Goal: Transaction & Acquisition: Purchase product/service

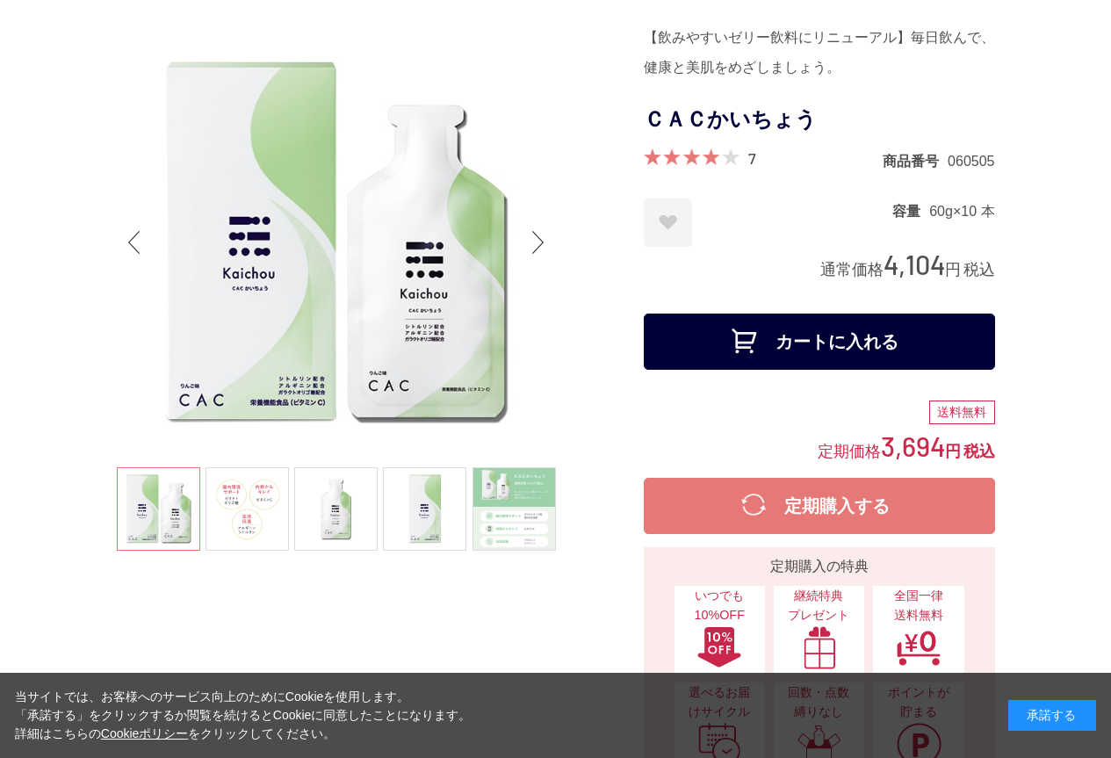
scroll to position [176, 0]
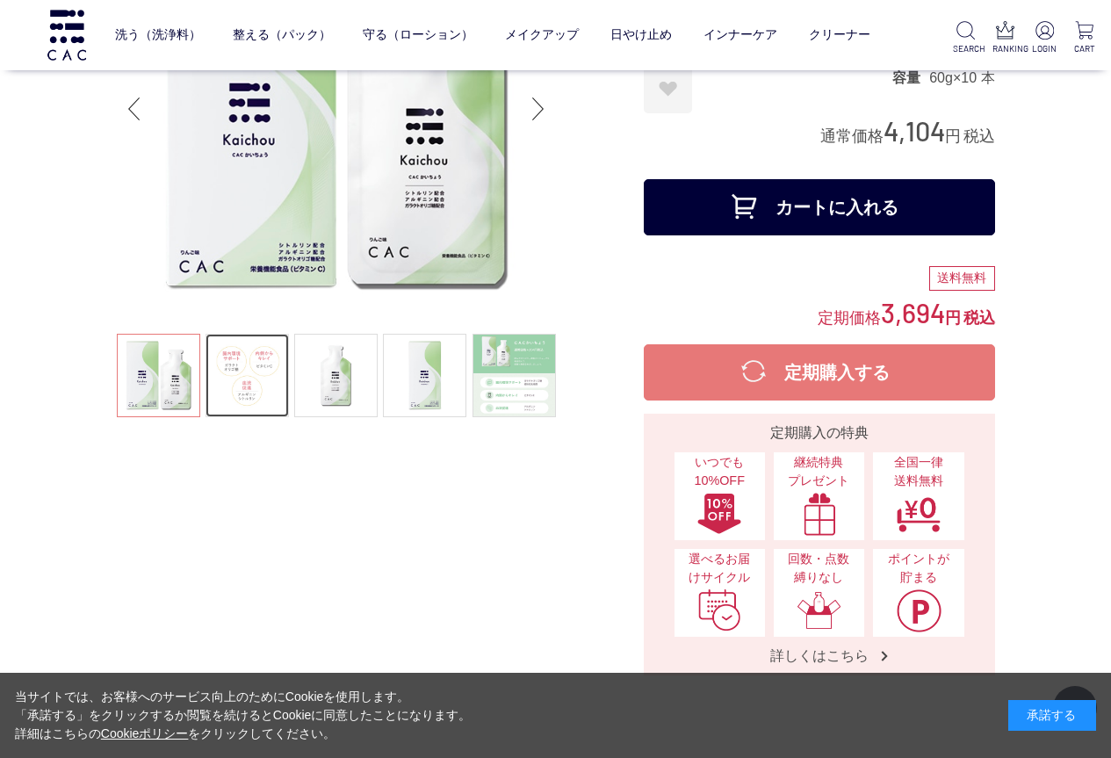
click at [230, 359] on link at bounding box center [246, 375] width 83 height 83
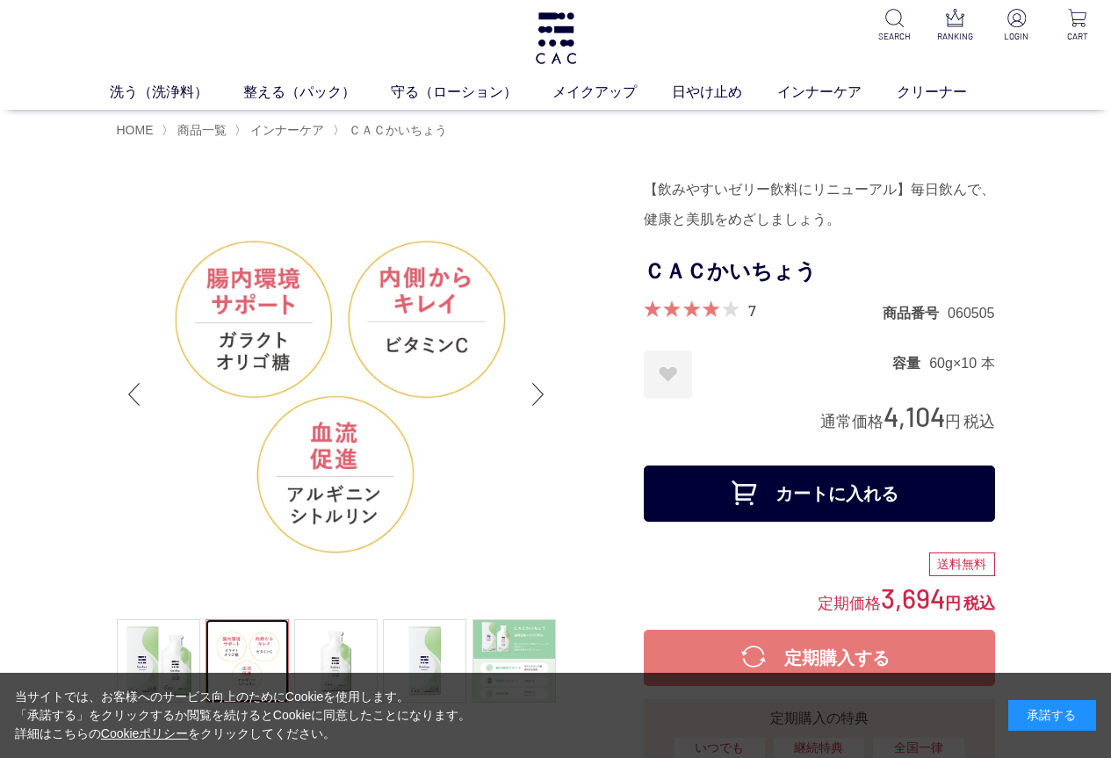
scroll to position [0, 0]
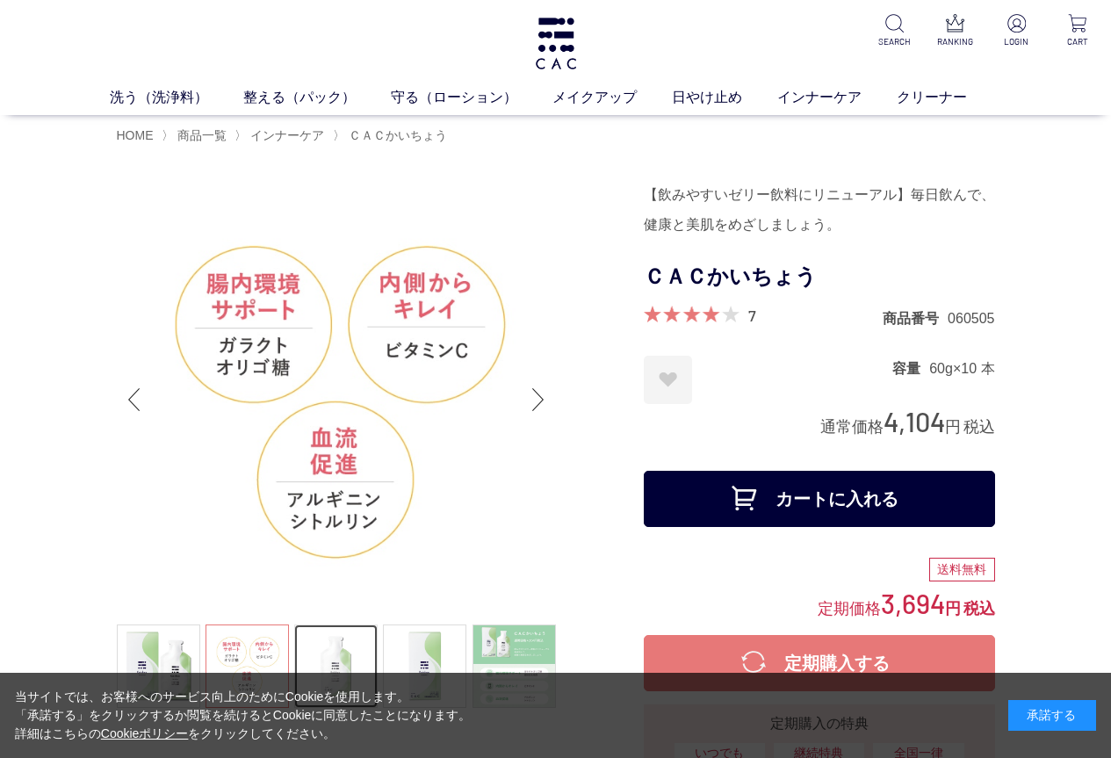
click at [323, 643] on link at bounding box center [335, 665] width 83 height 83
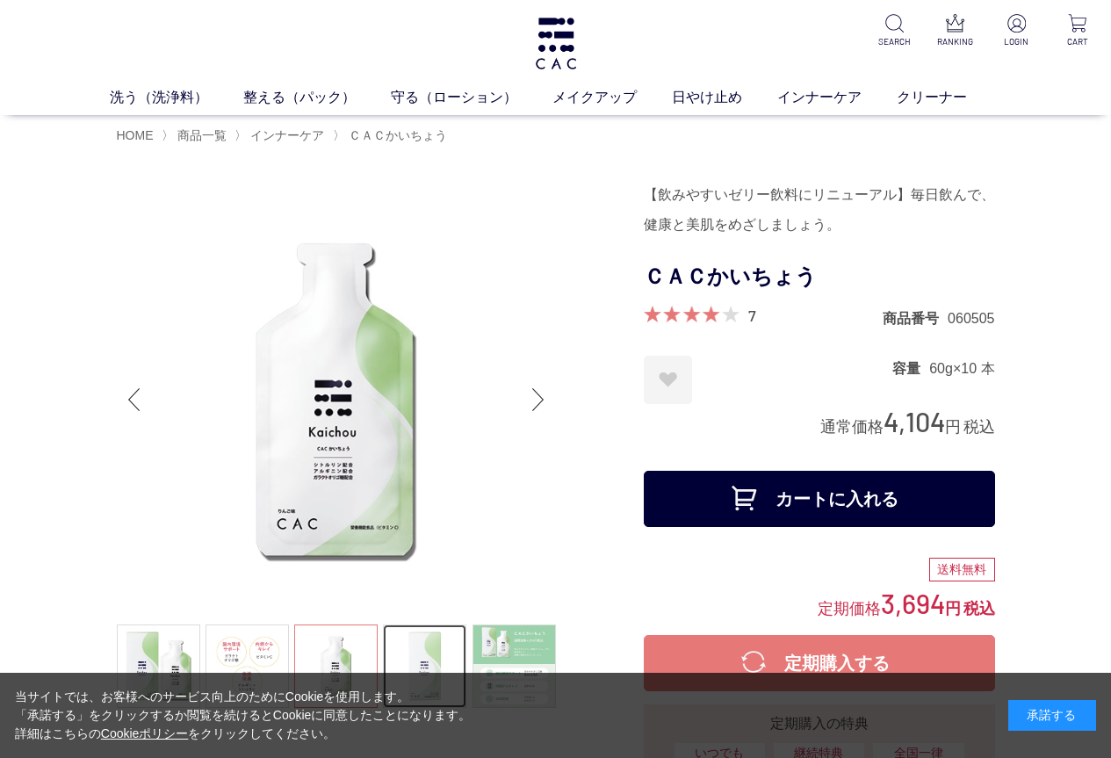
click at [441, 651] on link at bounding box center [424, 665] width 83 height 83
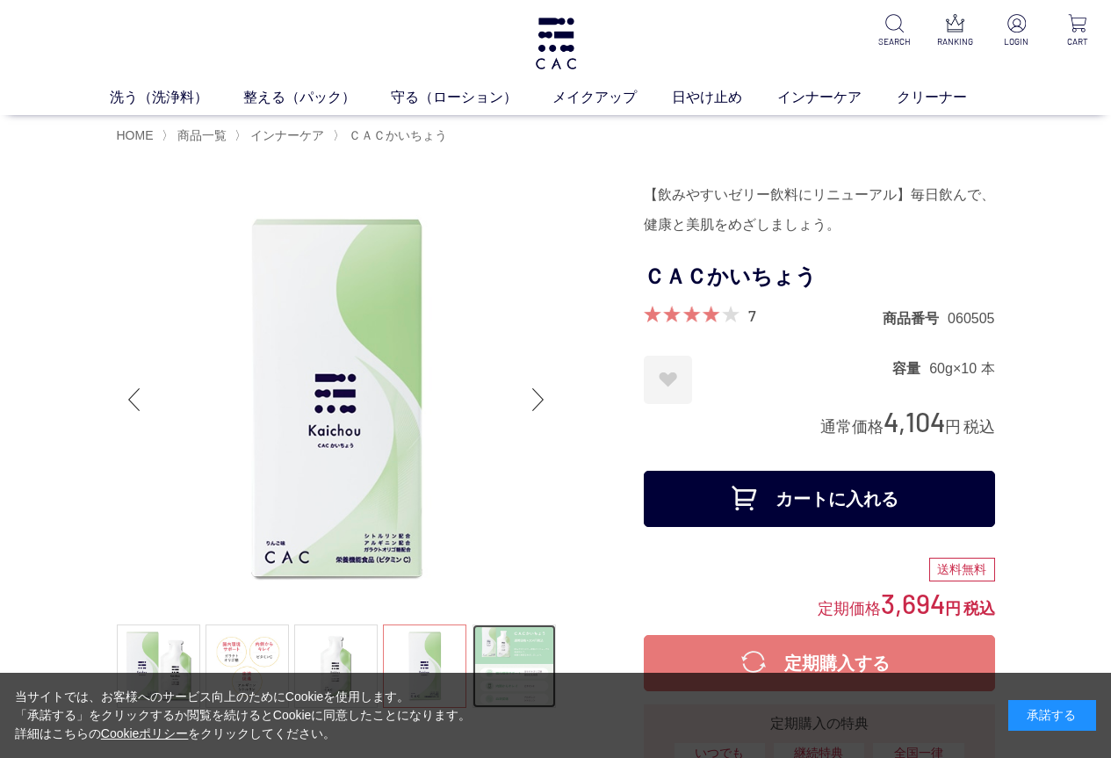
click at [537, 650] on link at bounding box center [513, 665] width 83 height 83
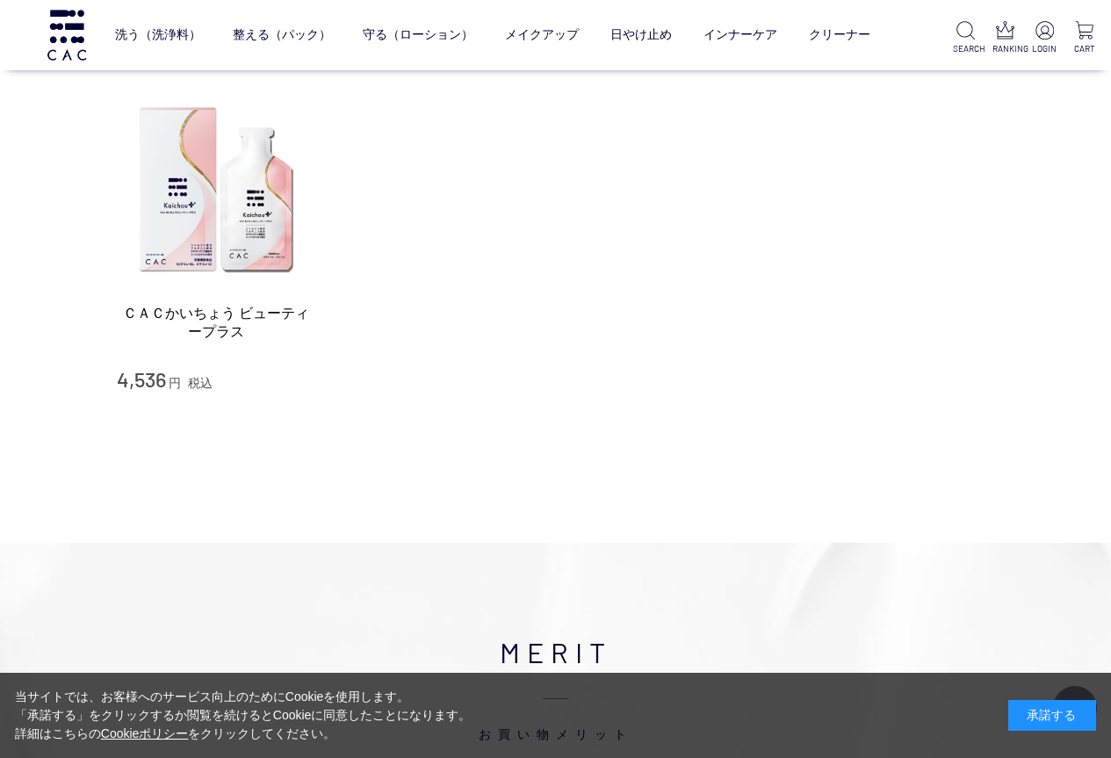
scroll to position [8252, 0]
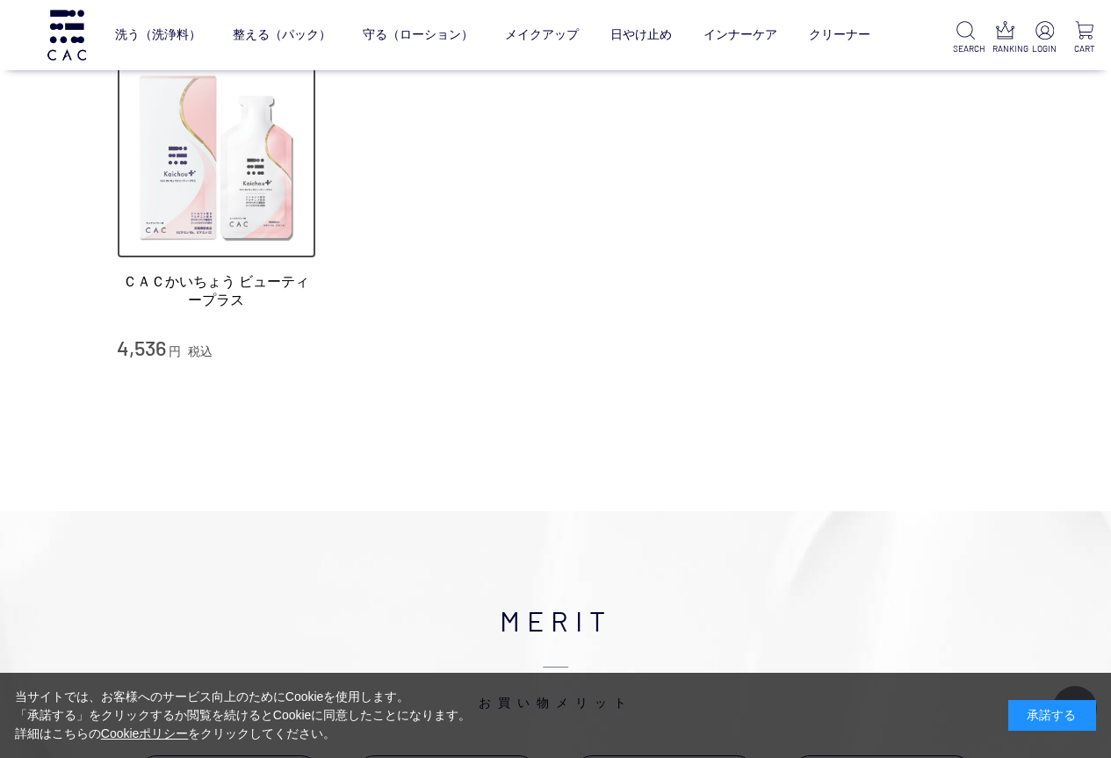
click at [264, 220] on img at bounding box center [217, 158] width 200 height 200
